Goal: Navigation & Orientation: Understand site structure

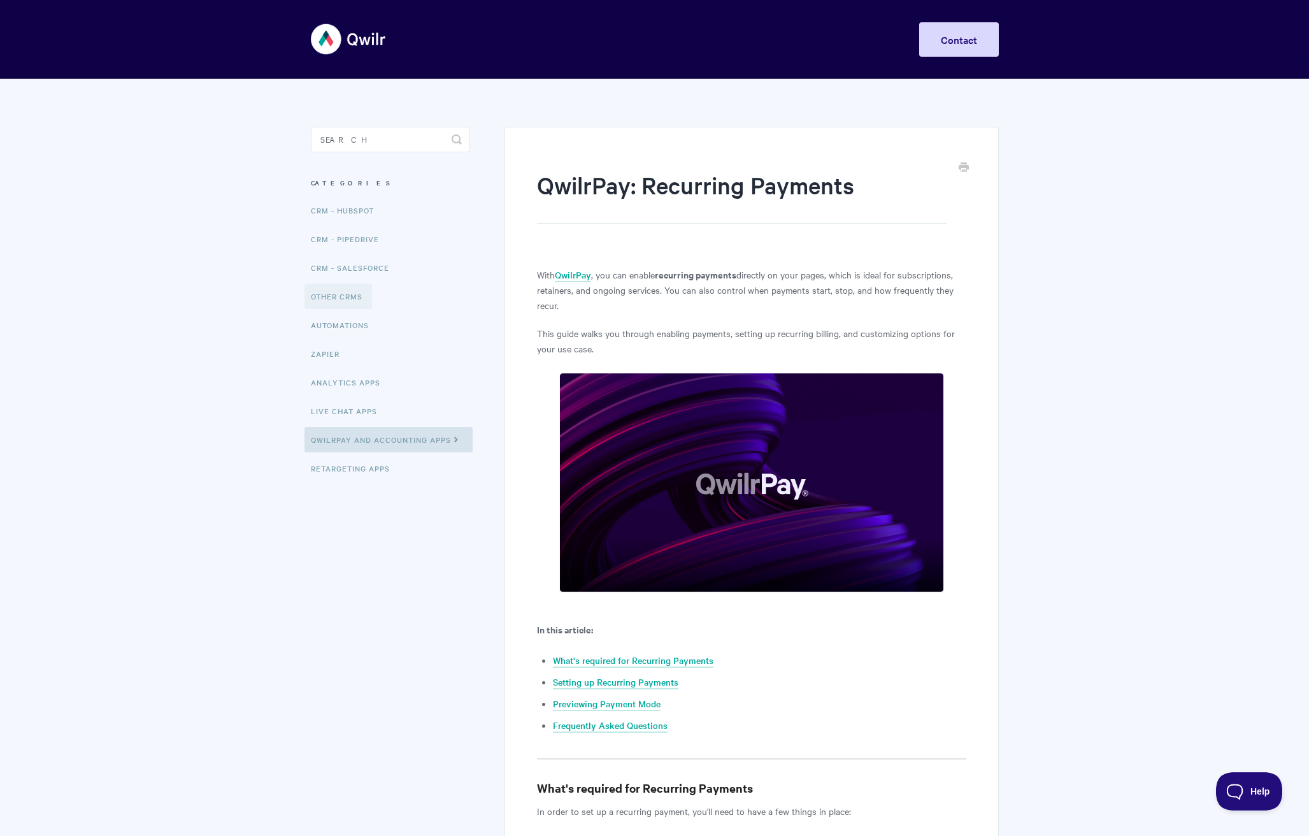
click at [360, 298] on link "Other CRMs" at bounding box center [339, 296] width 68 height 25
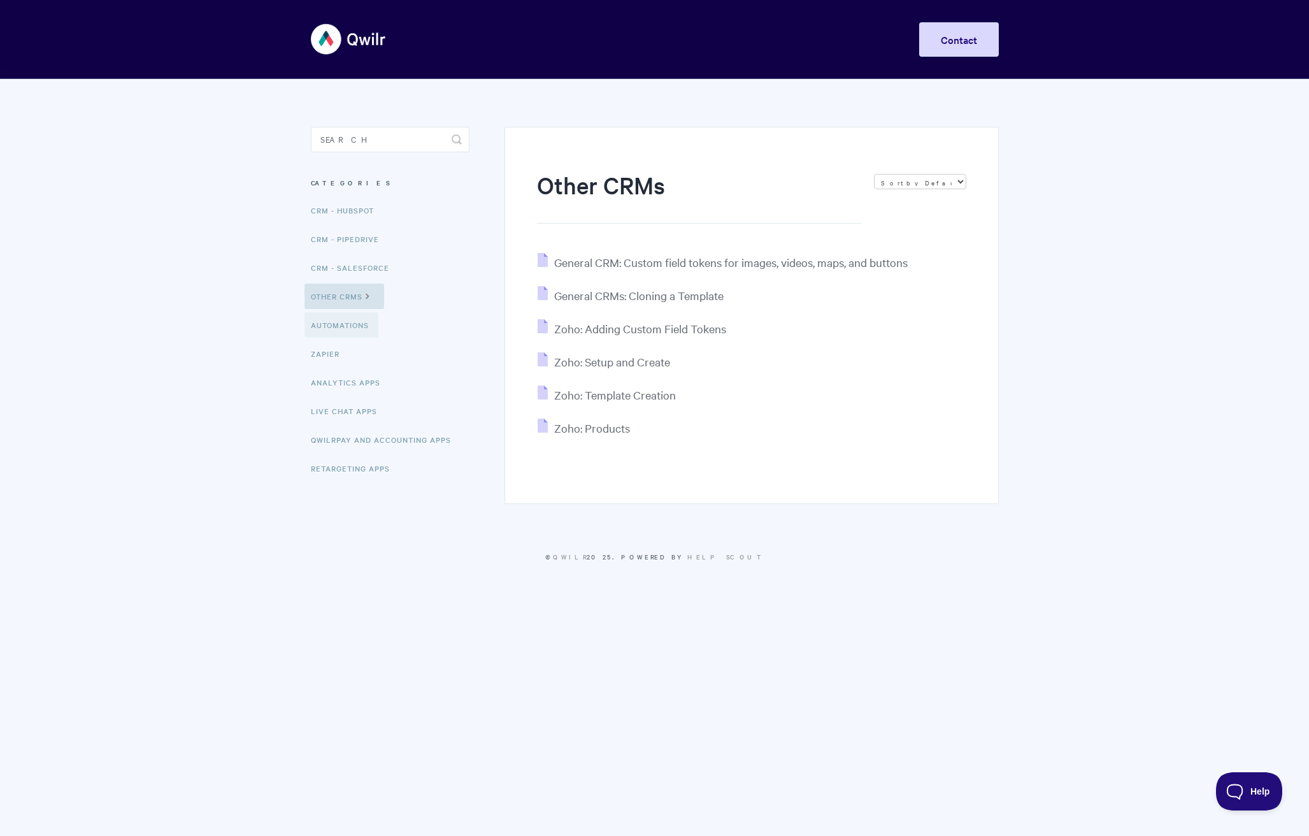
click at [347, 326] on link "Automations" at bounding box center [342, 324] width 74 height 25
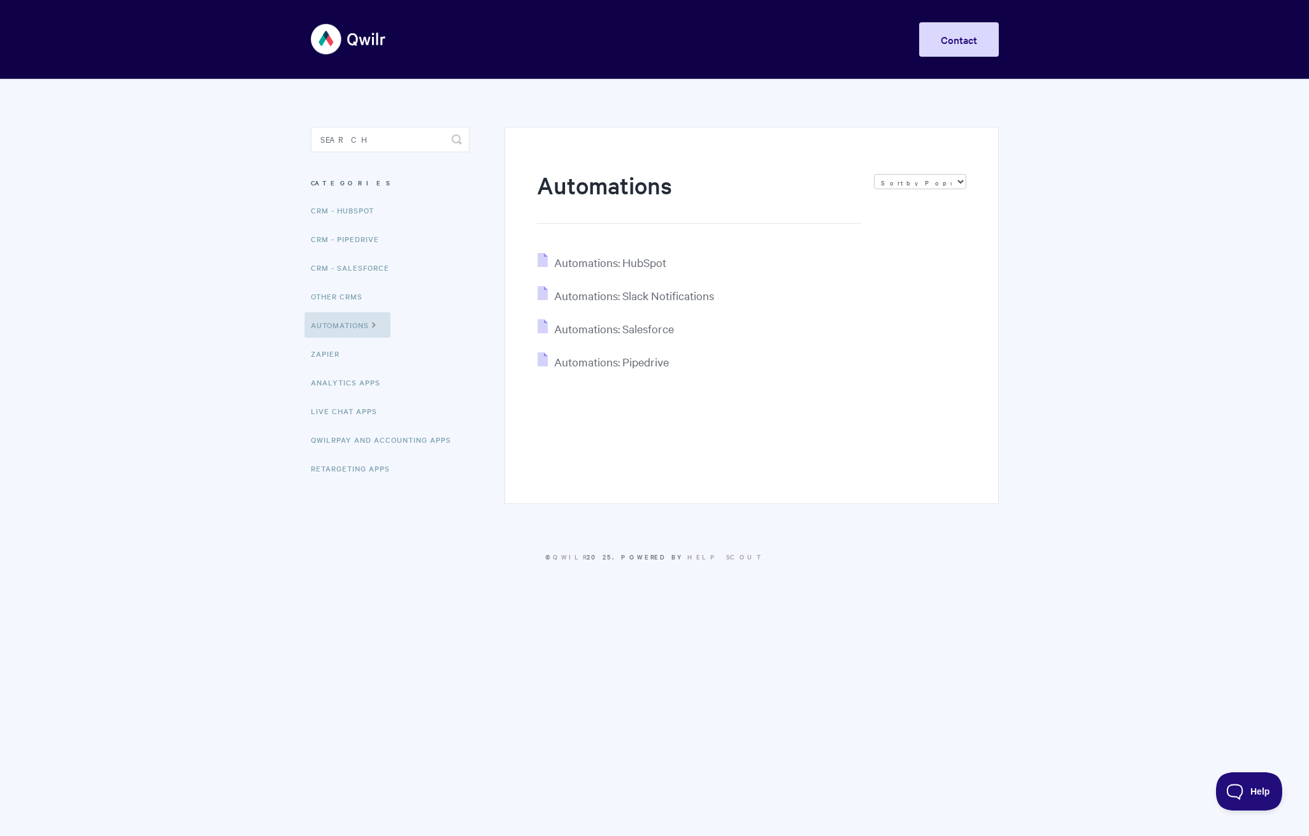
click at [329, 33] on img at bounding box center [349, 39] width 76 height 48
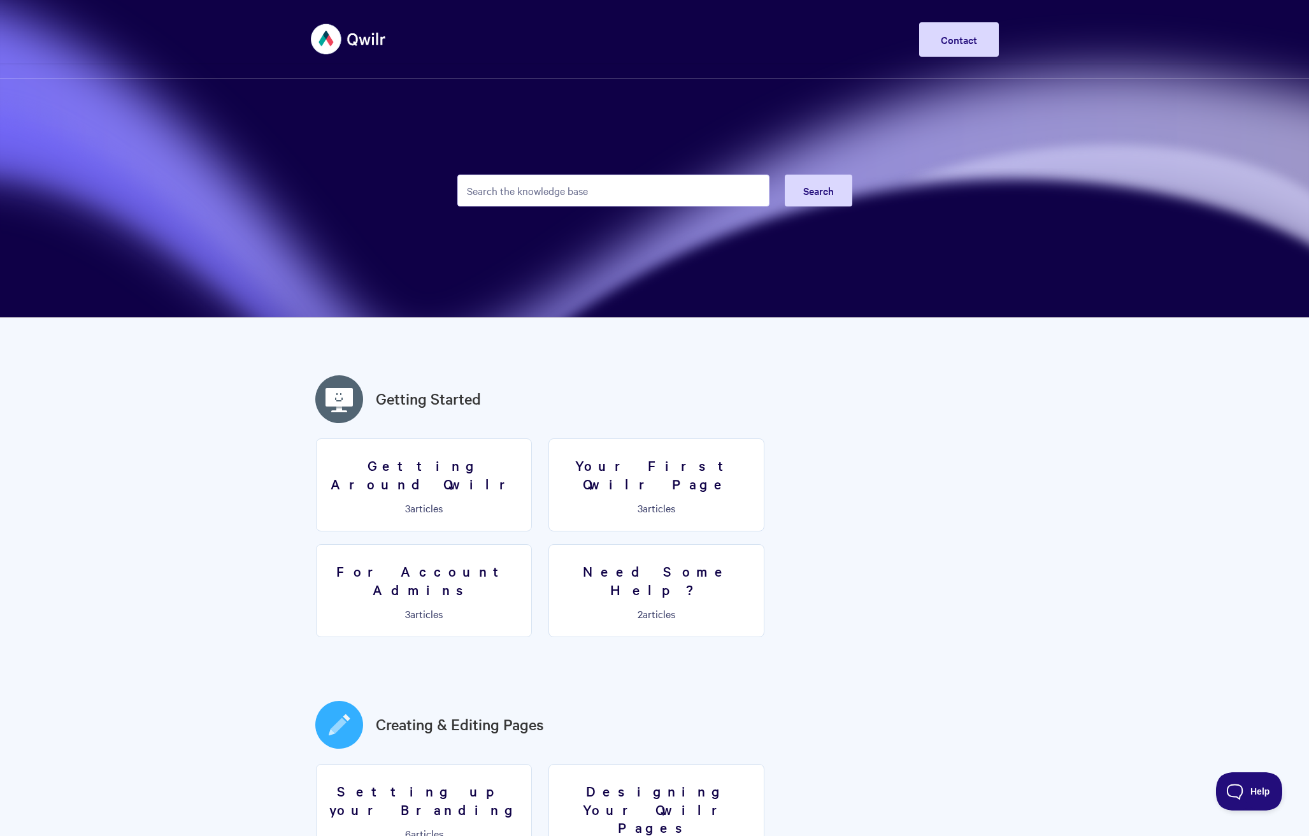
click at [327, 37] on img at bounding box center [349, 39] width 76 height 48
click at [334, 31] on img at bounding box center [349, 39] width 76 height 48
